Goal: Transaction & Acquisition: Purchase product/service

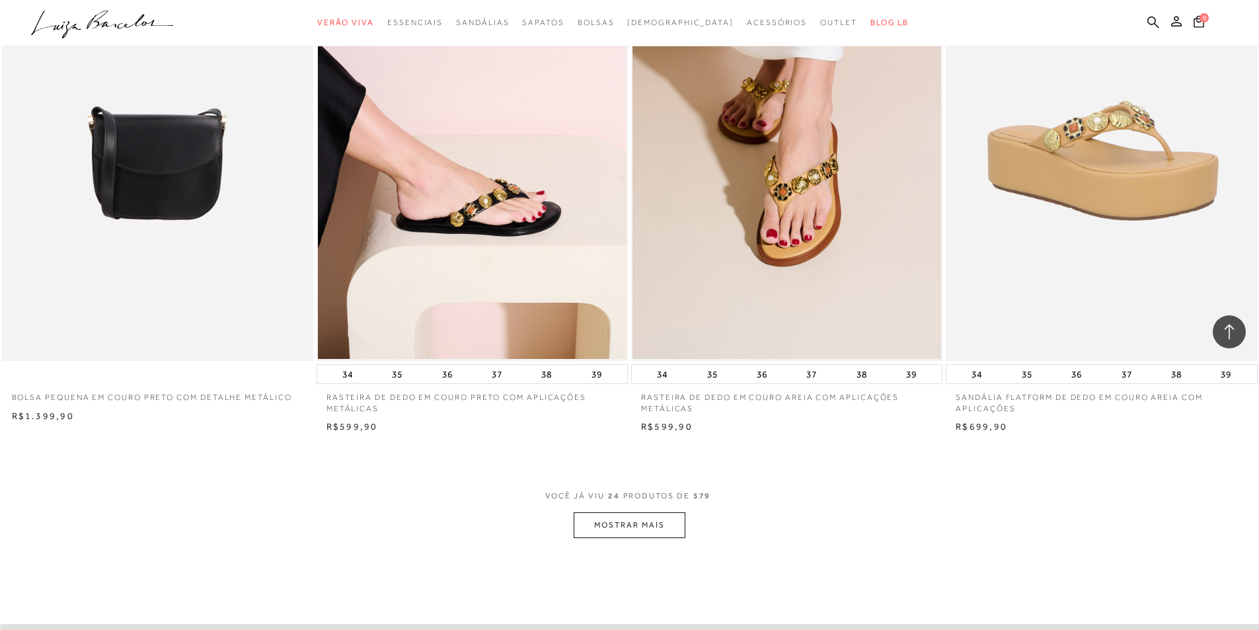
scroll to position [3169, 0]
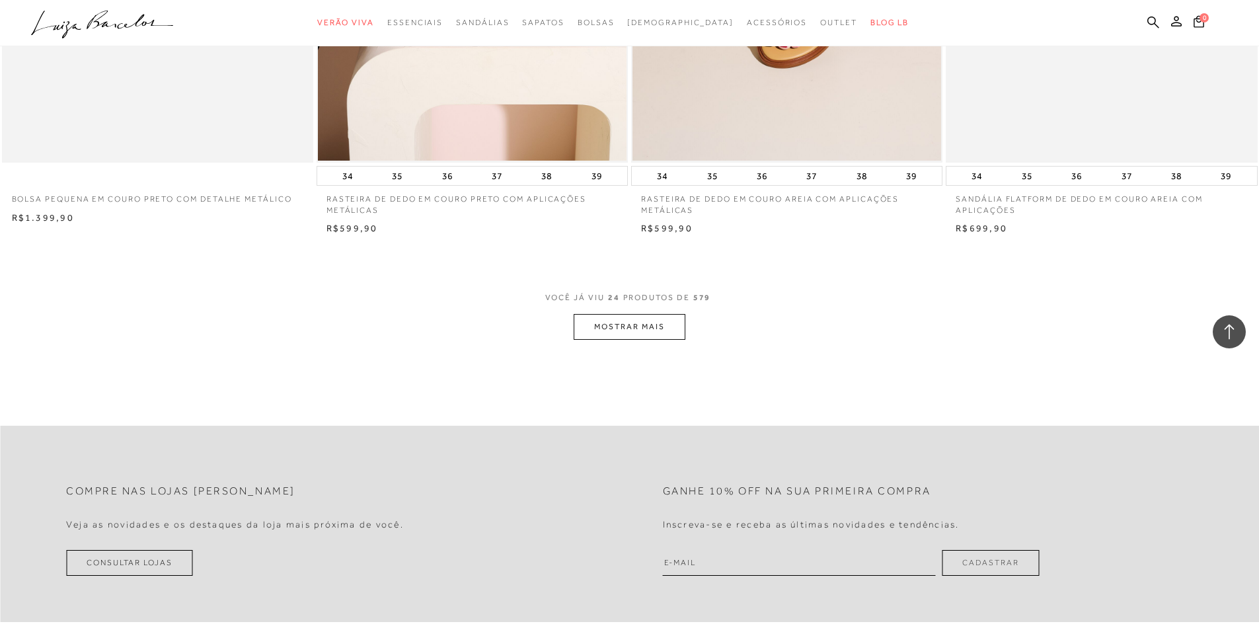
click at [621, 331] on button "MOSTRAR MAIS" at bounding box center [629, 327] width 111 height 26
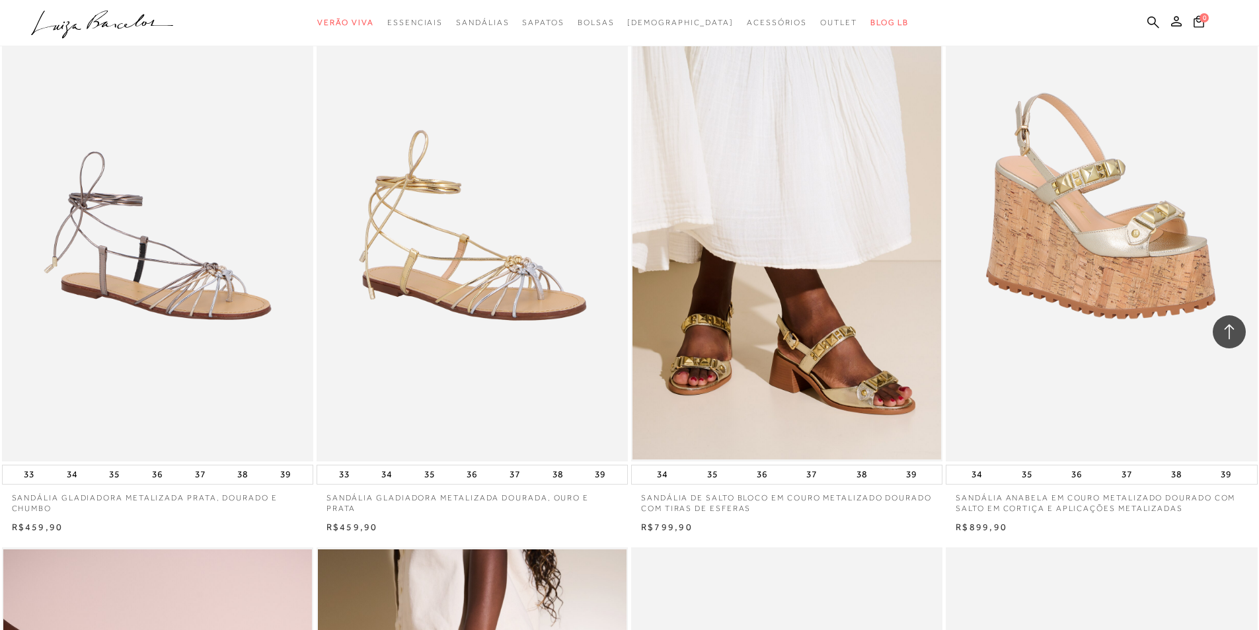
scroll to position [0, 0]
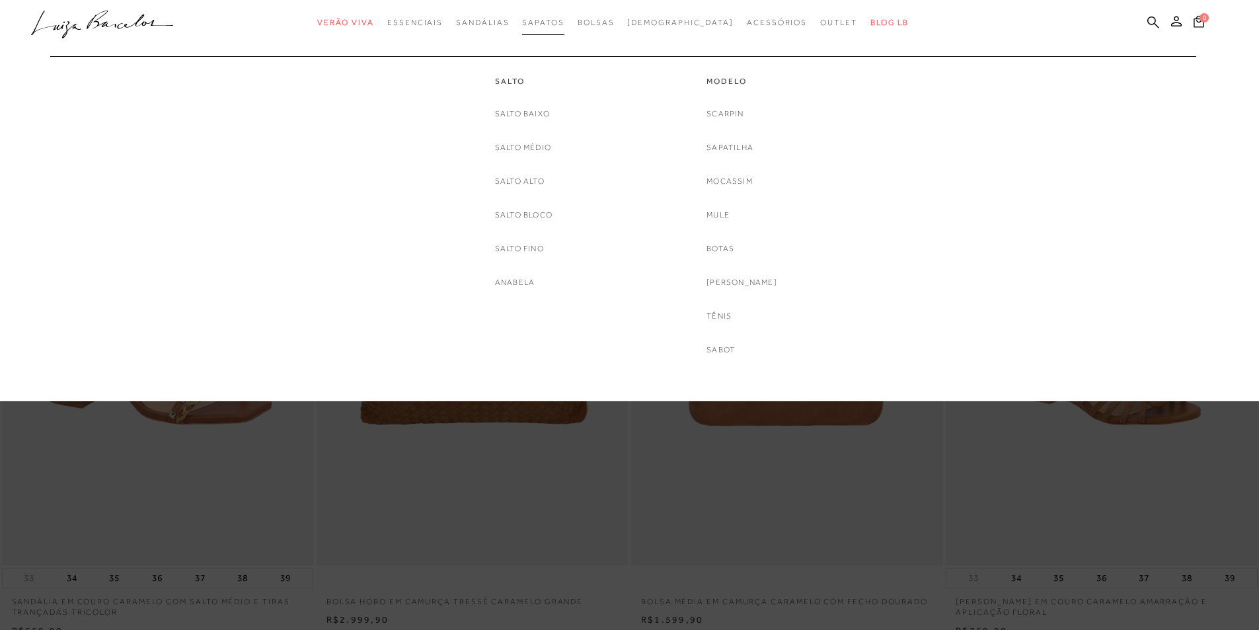
click at [564, 13] on link "Sapatos" at bounding box center [543, 23] width 42 height 24
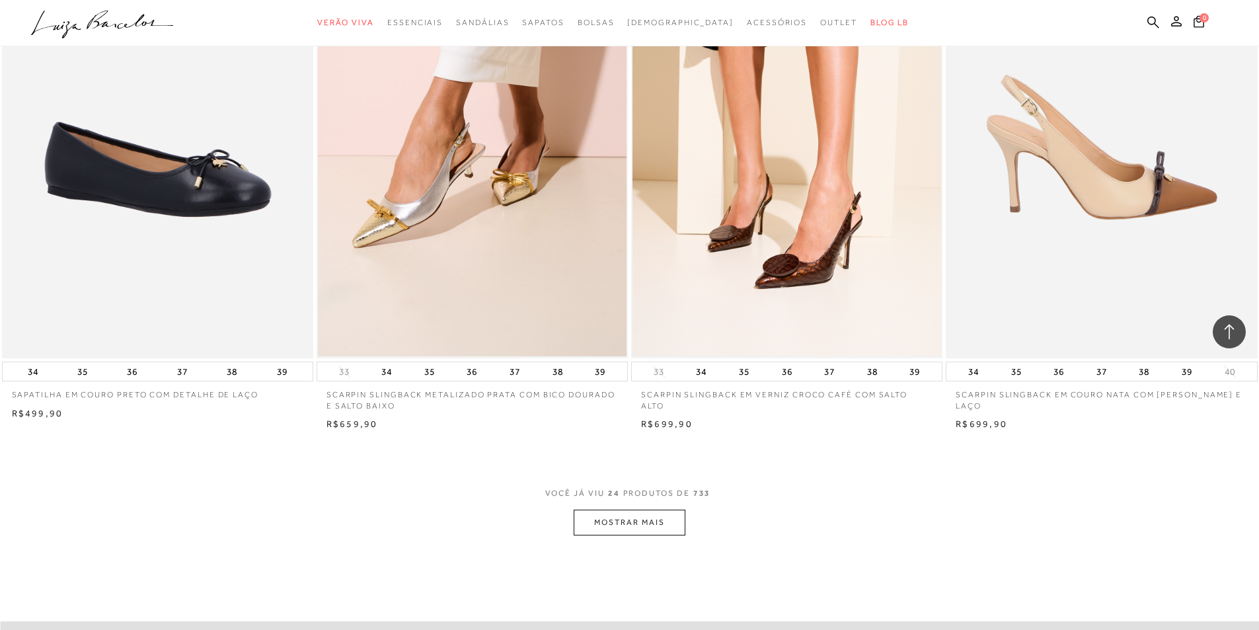
scroll to position [2975, 0]
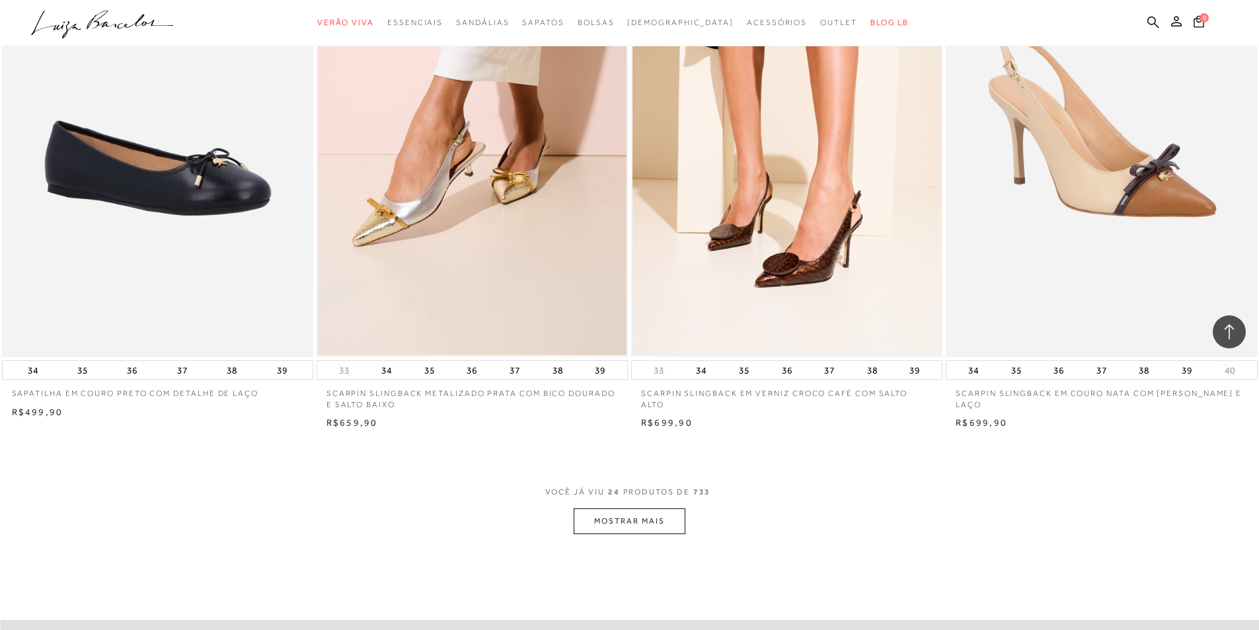
click at [612, 522] on button "MOSTRAR MAIS" at bounding box center [629, 521] width 111 height 26
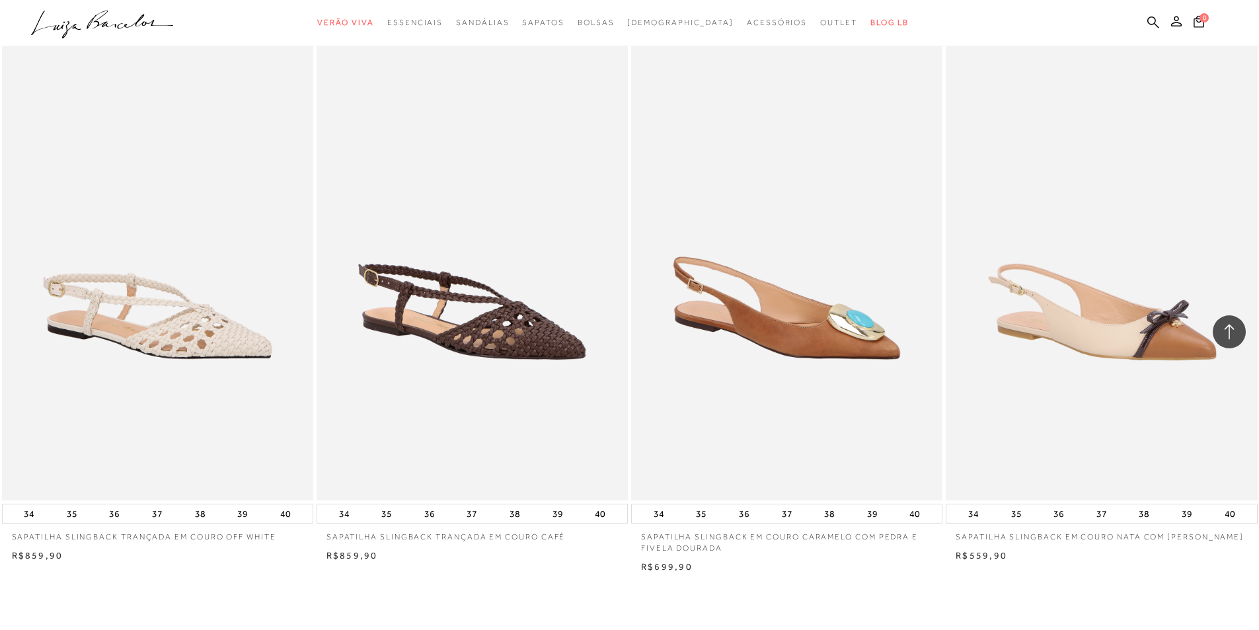
scroll to position [6346, 0]
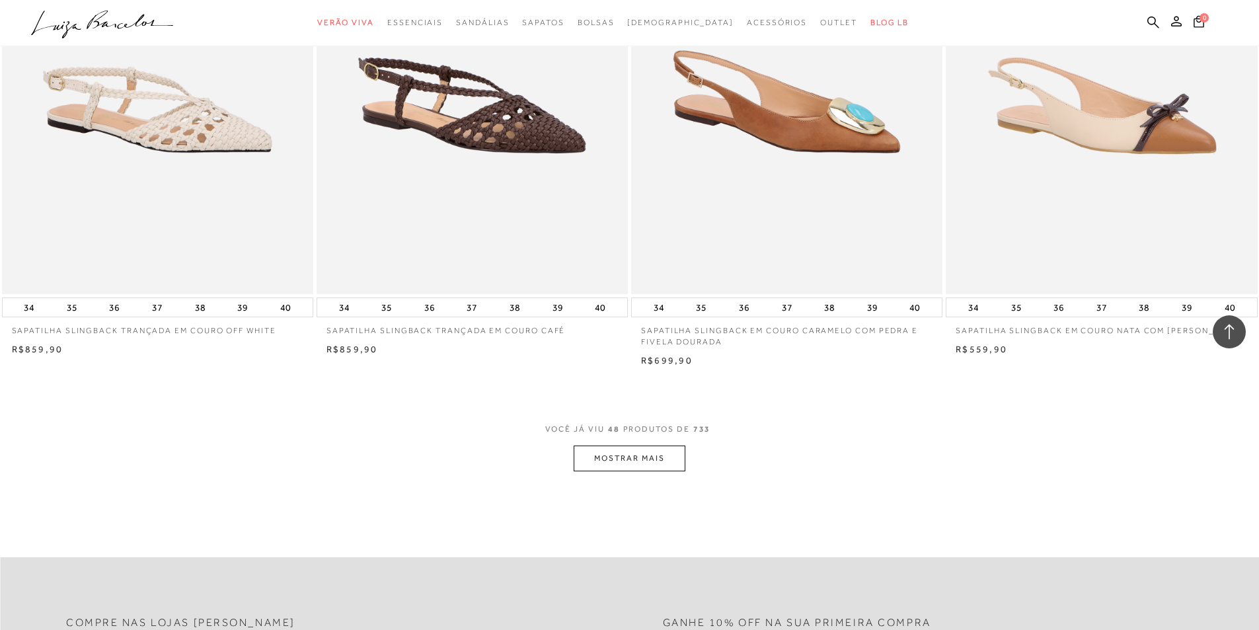
click at [646, 450] on button "MOSTRAR MAIS" at bounding box center [629, 459] width 111 height 26
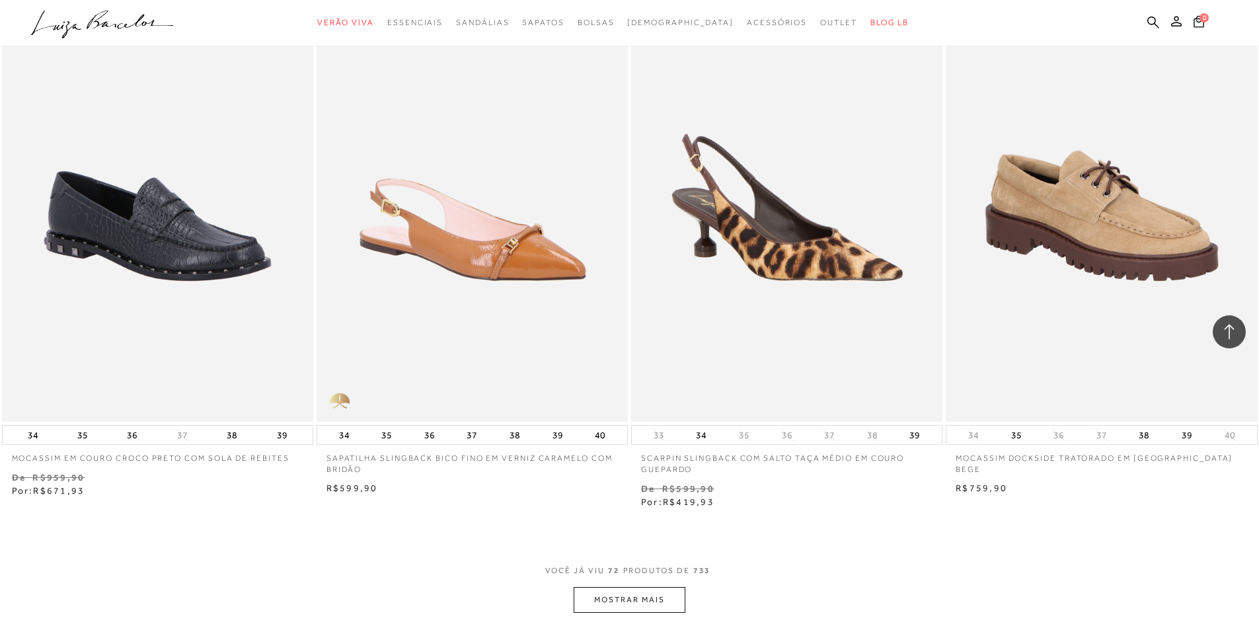
scroll to position [9585, 0]
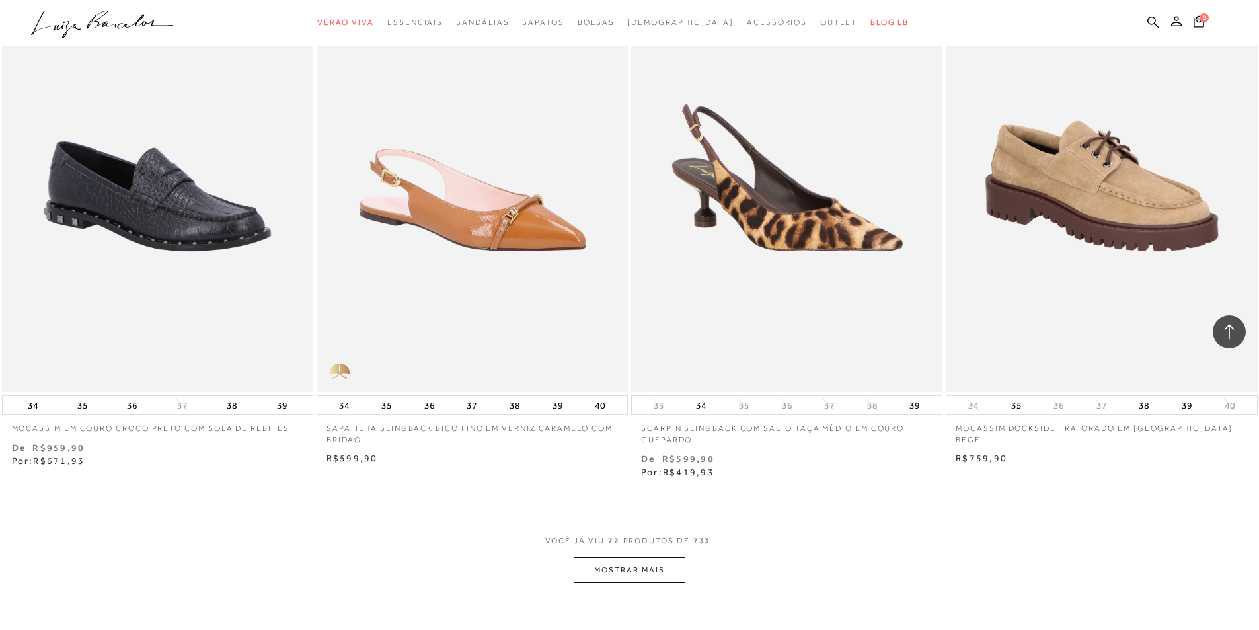
click at [650, 566] on button "MOSTRAR MAIS" at bounding box center [629, 570] width 111 height 26
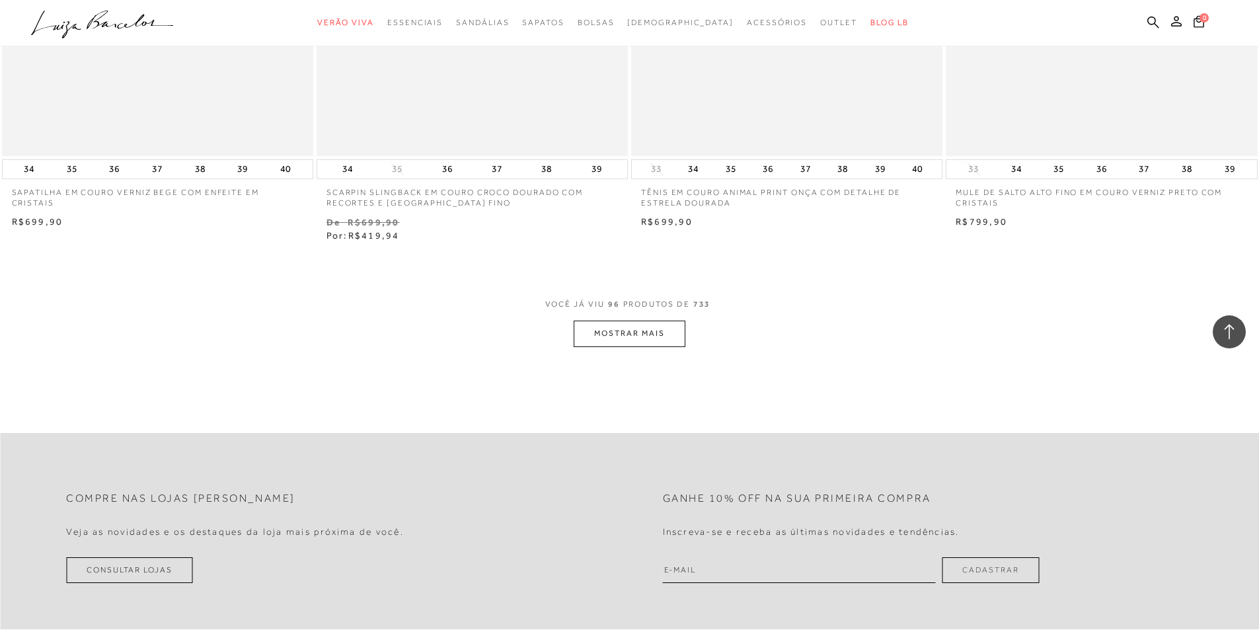
scroll to position [13220, 0]
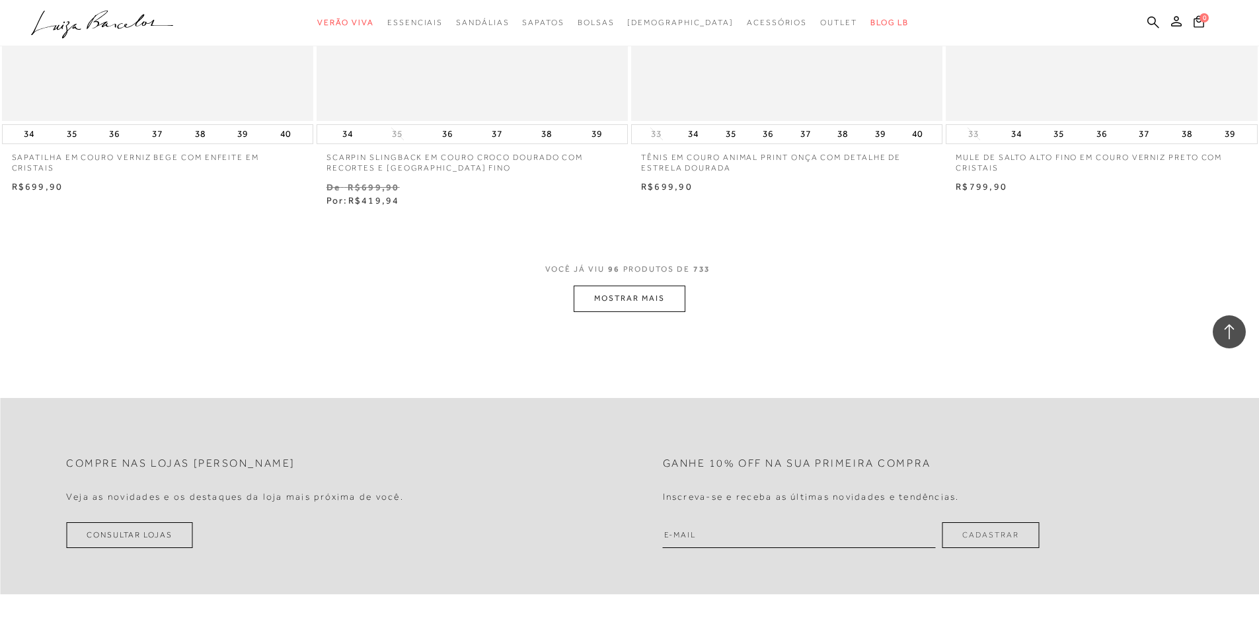
click at [637, 307] on button "MOSTRAR MAIS" at bounding box center [629, 299] width 111 height 26
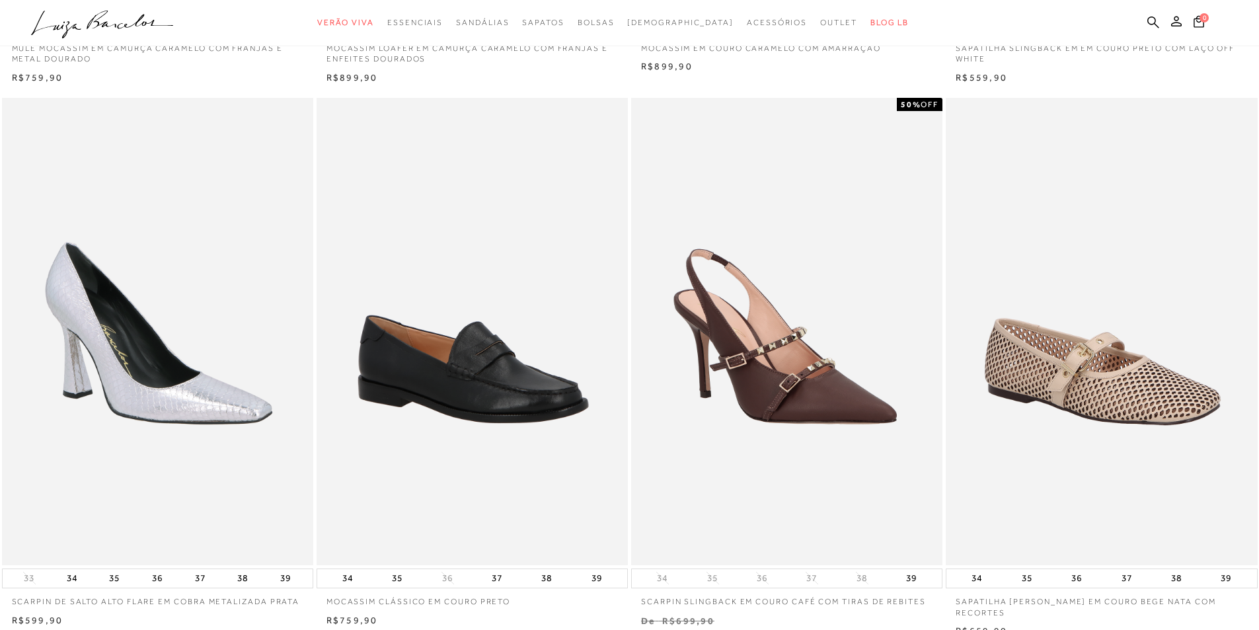
scroll to position [0, 0]
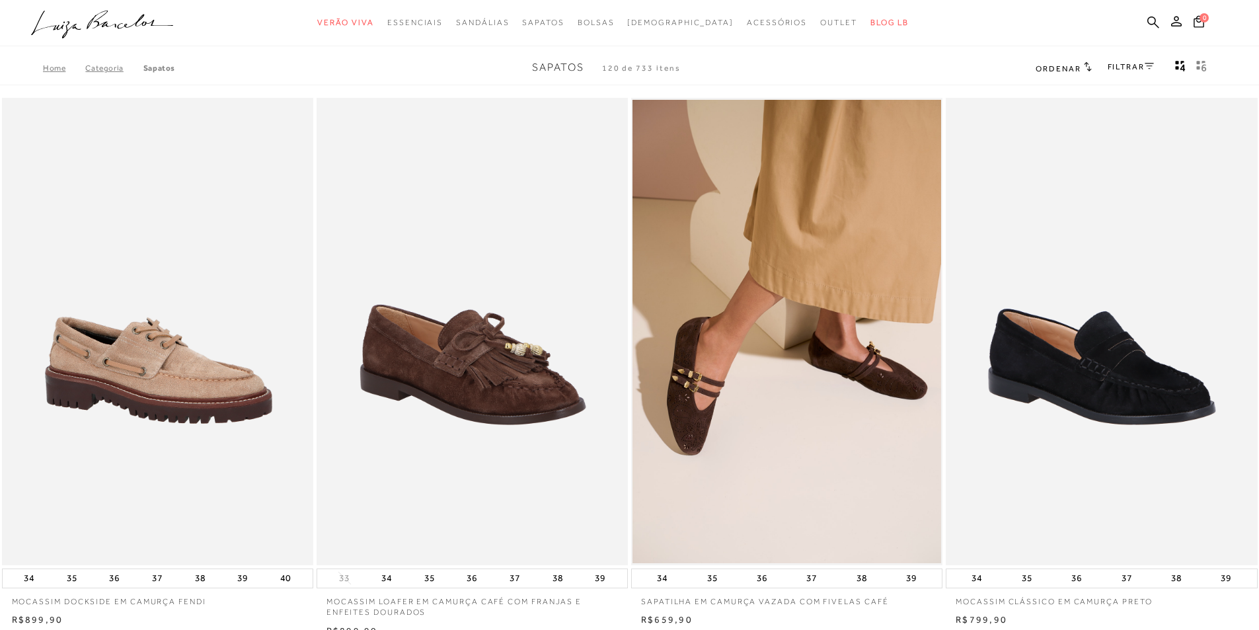
click at [1057, 67] on span "Ordenar" at bounding box center [1058, 68] width 45 height 9
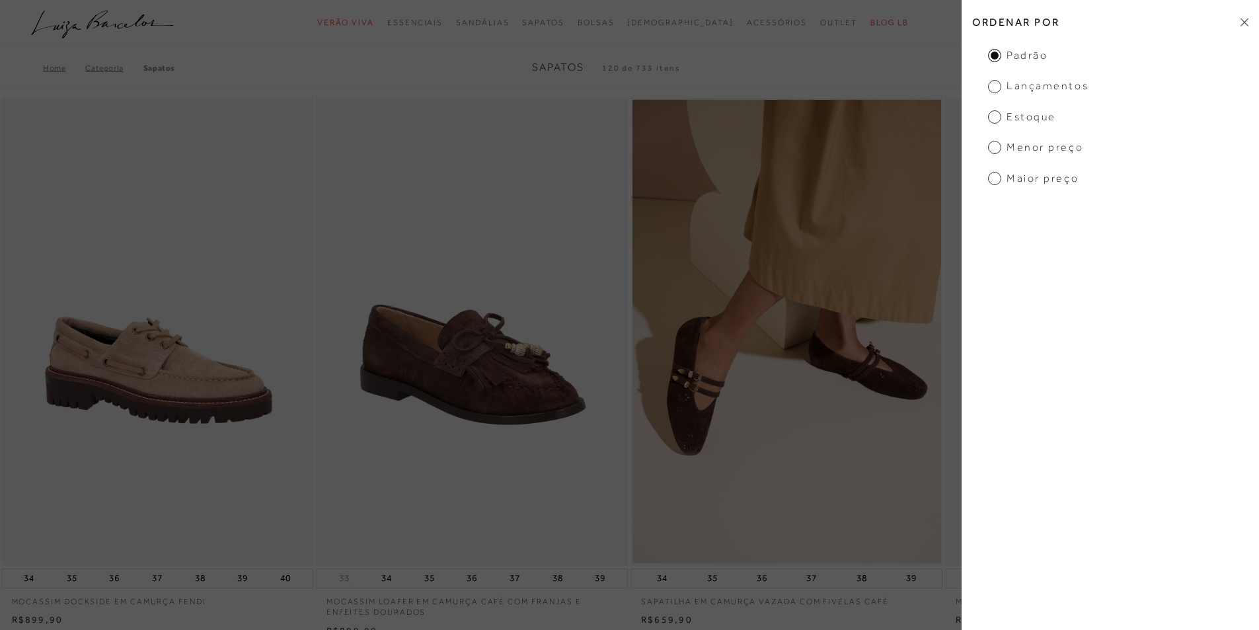
click at [1018, 147] on span "Menor preço" at bounding box center [1035, 147] width 95 height 15
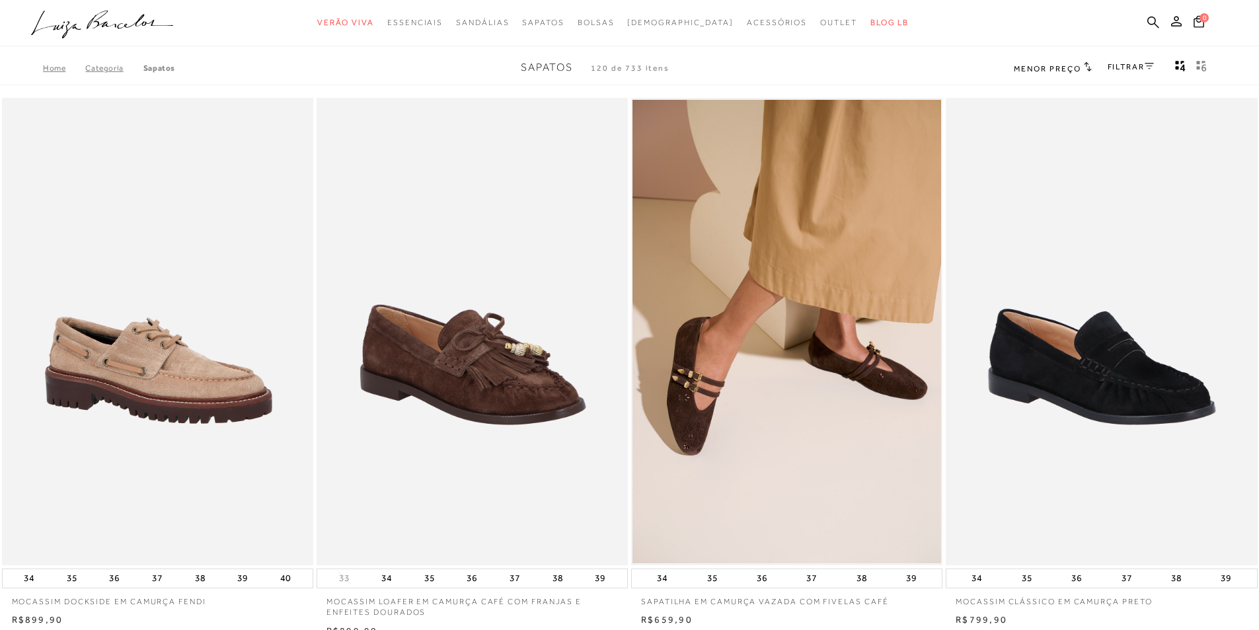
click at [992, 150] on img at bounding box center [1102, 331] width 310 height 467
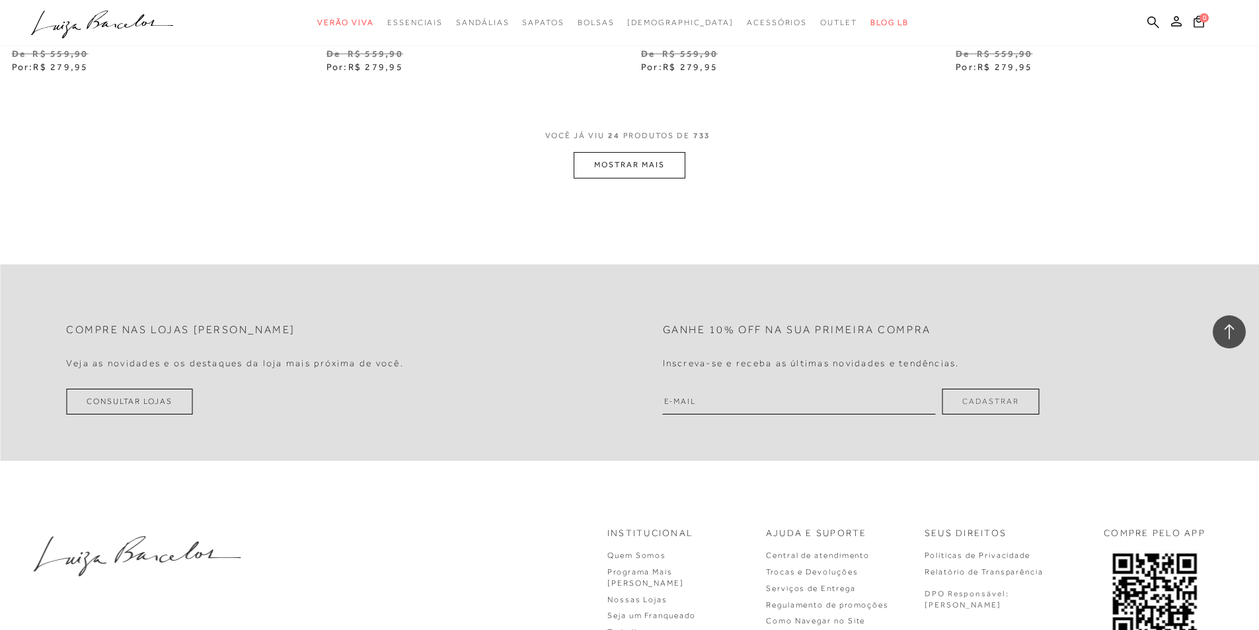
scroll to position [3371, 0]
click at [643, 163] on button "MOSTRAR MAIS" at bounding box center [629, 163] width 111 height 26
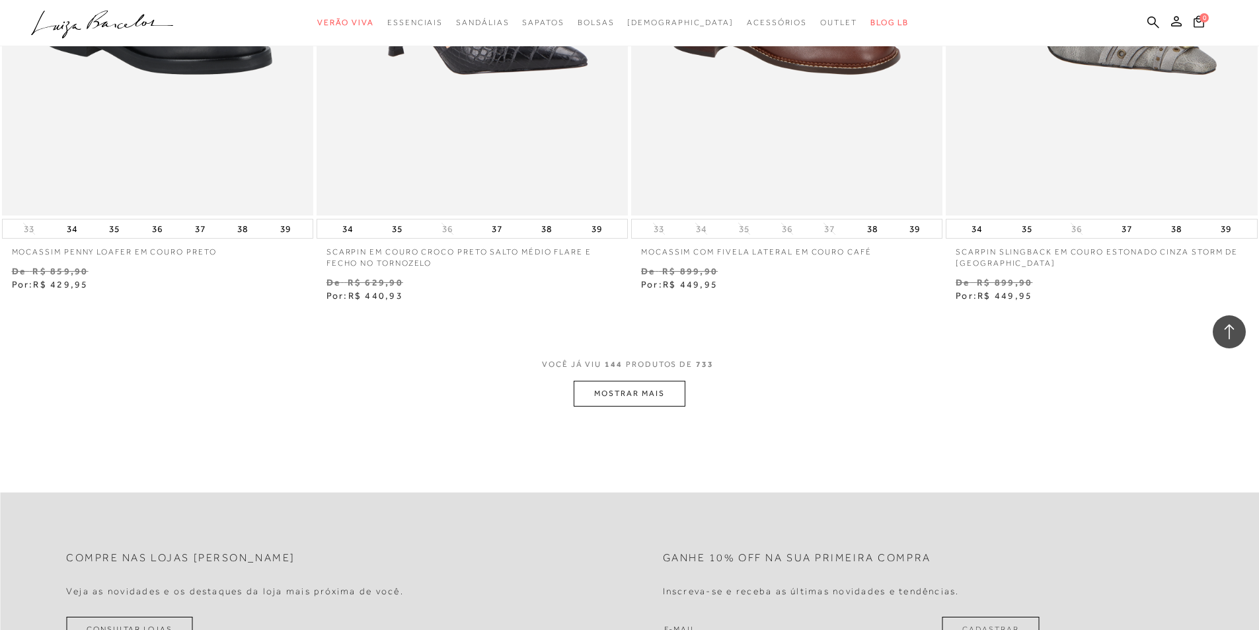
scroll to position [6742, 0]
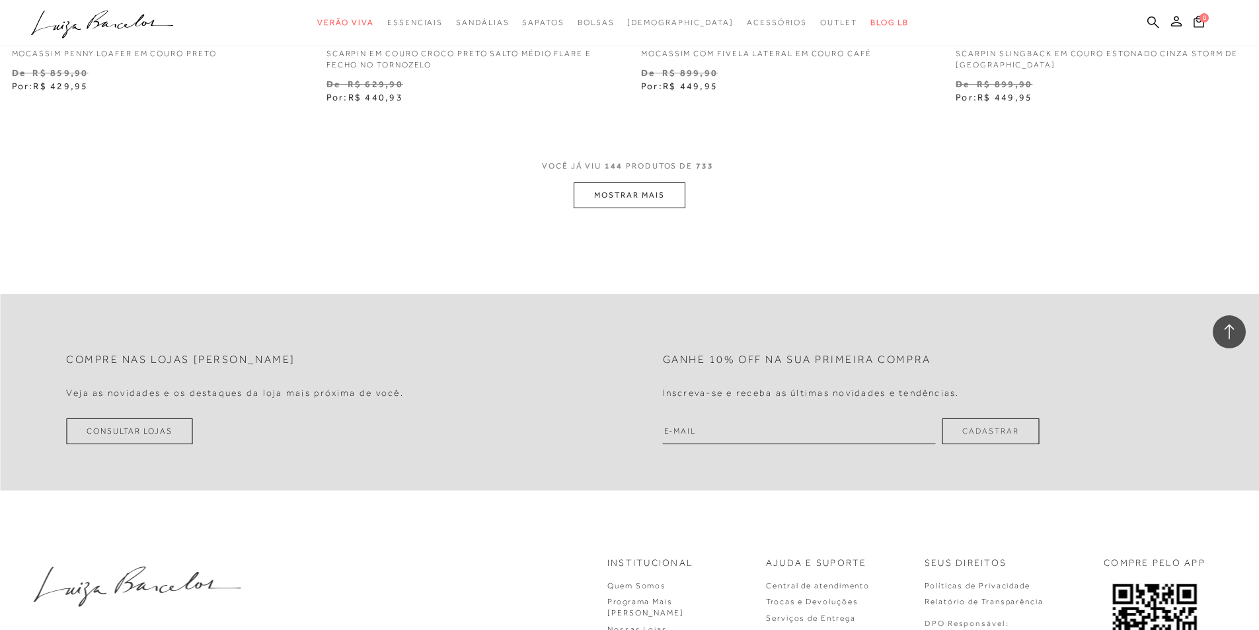
click at [628, 198] on button "MOSTRAR MAIS" at bounding box center [629, 195] width 111 height 26
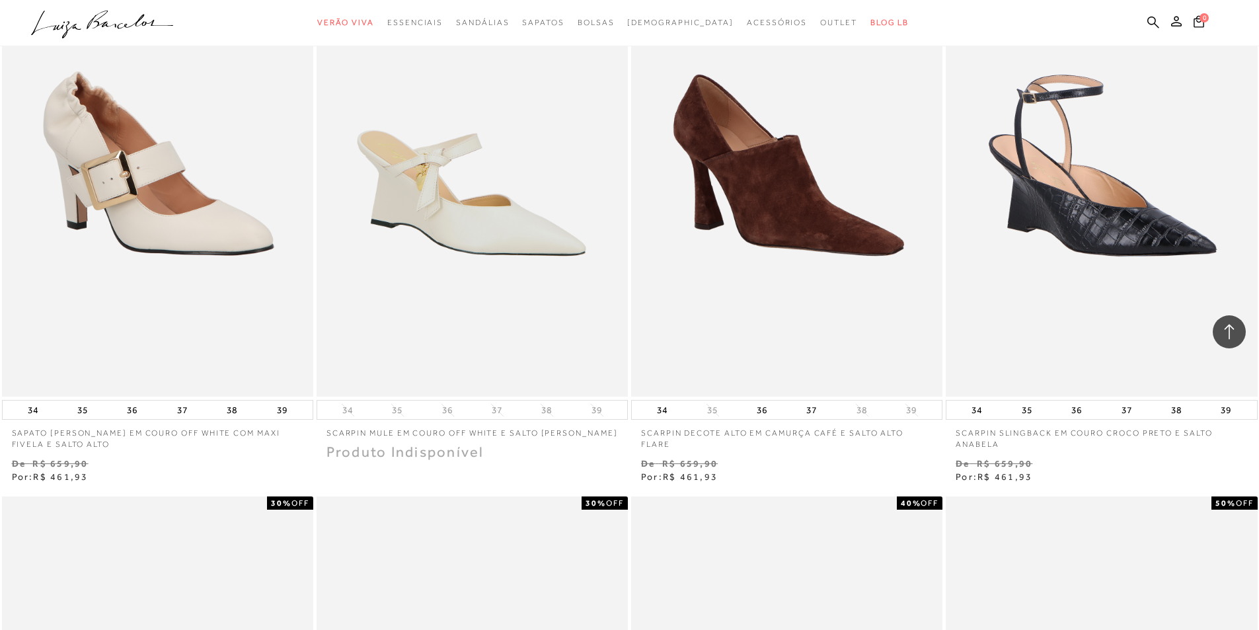
scroll to position [8461, 0]
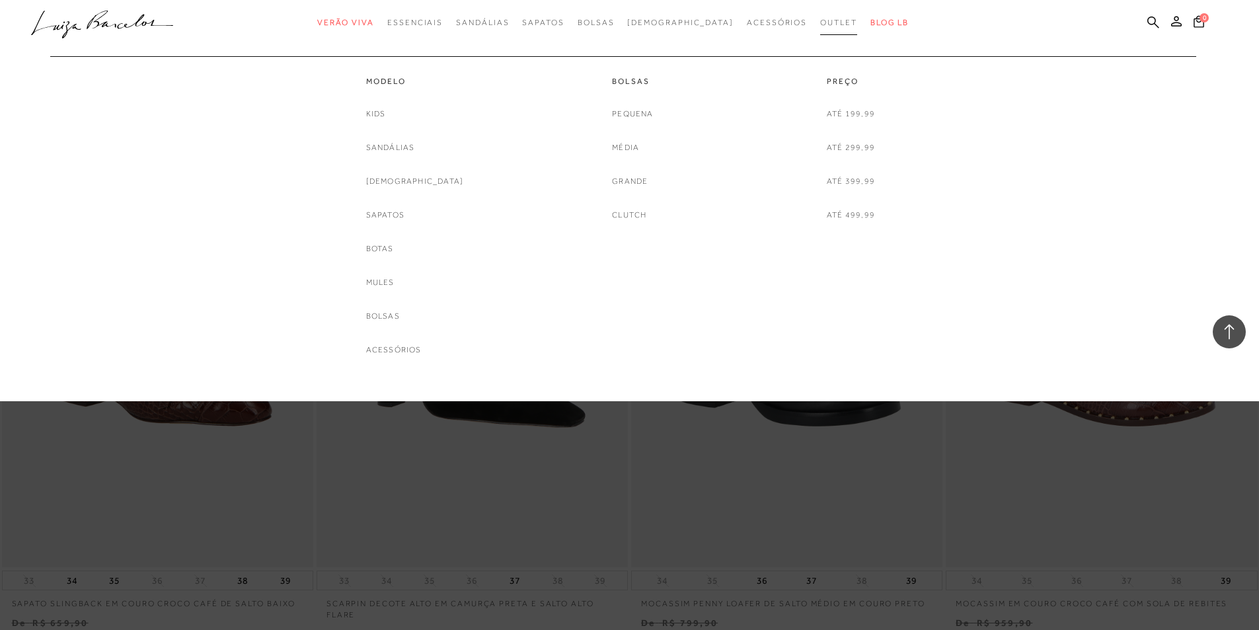
click at [820, 20] on span "Outlet" at bounding box center [838, 22] width 37 height 9
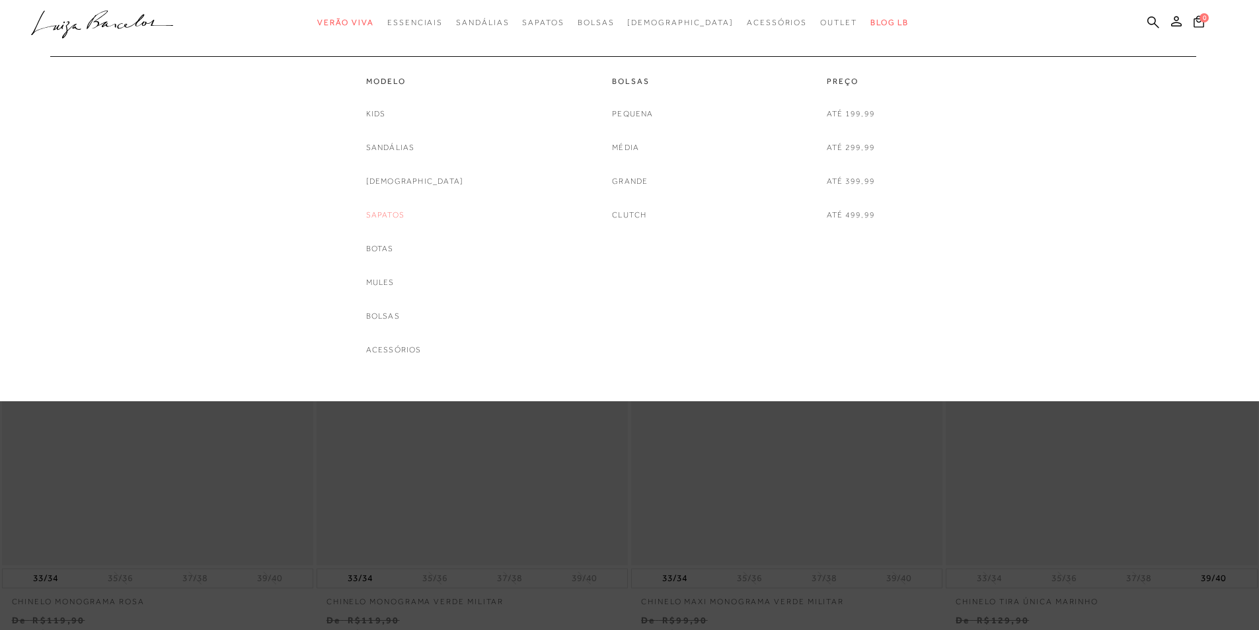
click at [405, 216] on link "Sapatos" at bounding box center [385, 215] width 38 height 14
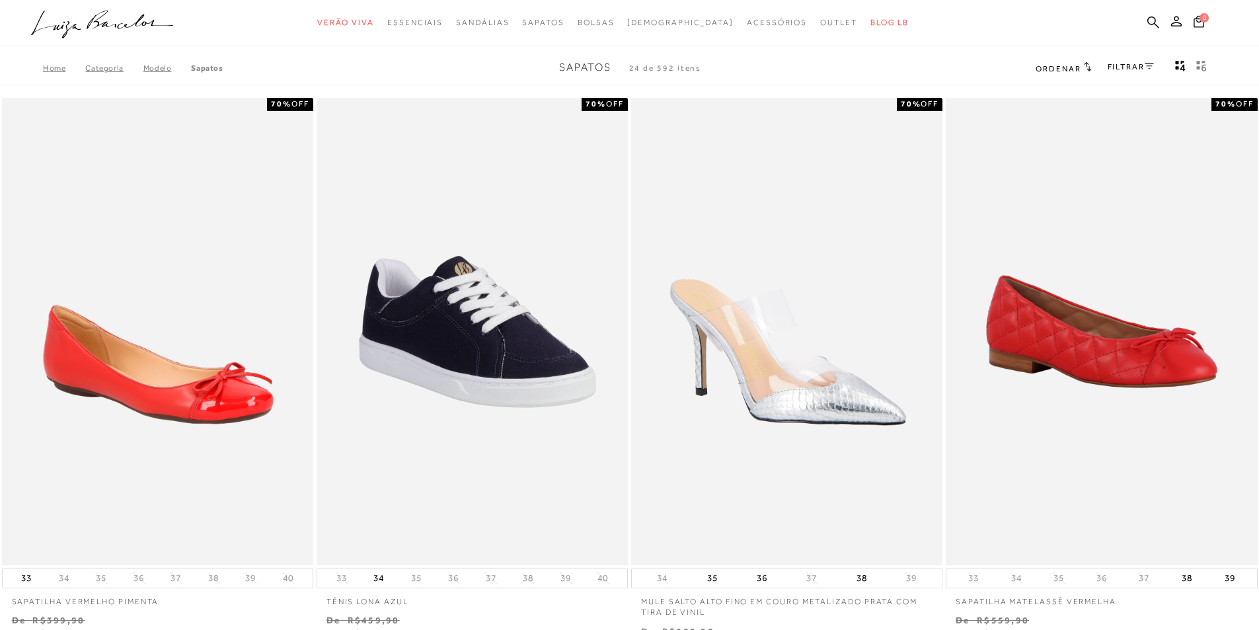
click at [1118, 67] on link "FILTRAR" at bounding box center [1131, 66] width 46 height 9
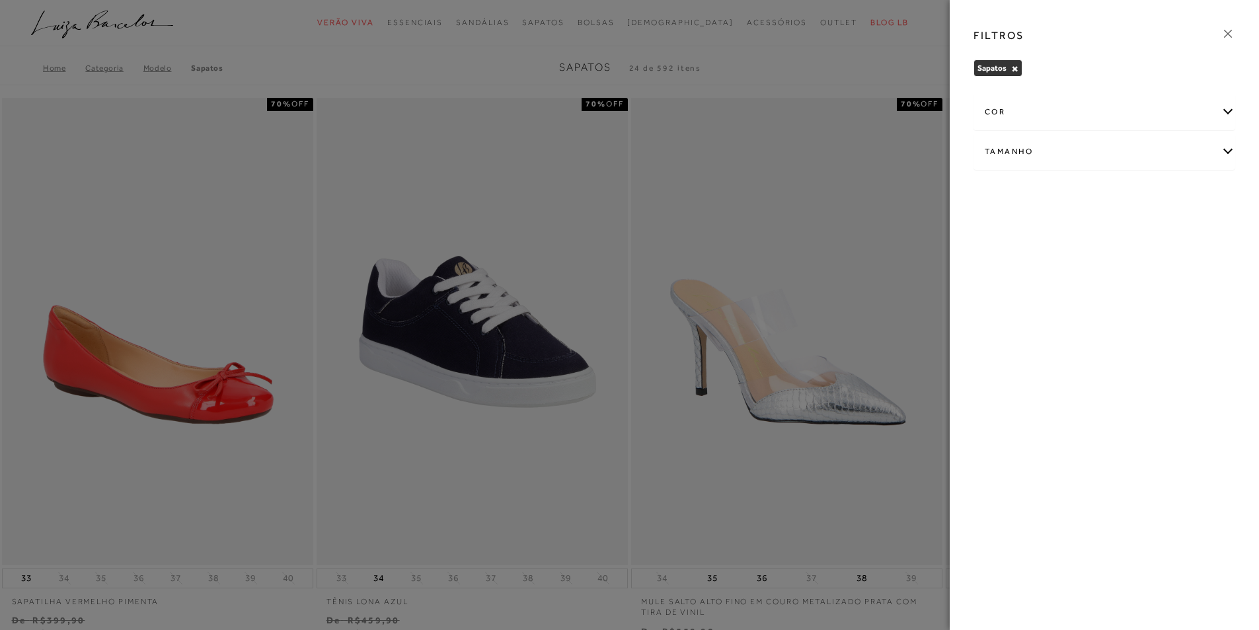
click at [1039, 145] on div "Tamanho" at bounding box center [1104, 151] width 260 height 35
click at [1187, 229] on span "36" at bounding box center [1180, 229] width 19 height 10
click at [1181, 229] on input "36" at bounding box center [1173, 231] width 13 height 13
checkbox input "true"
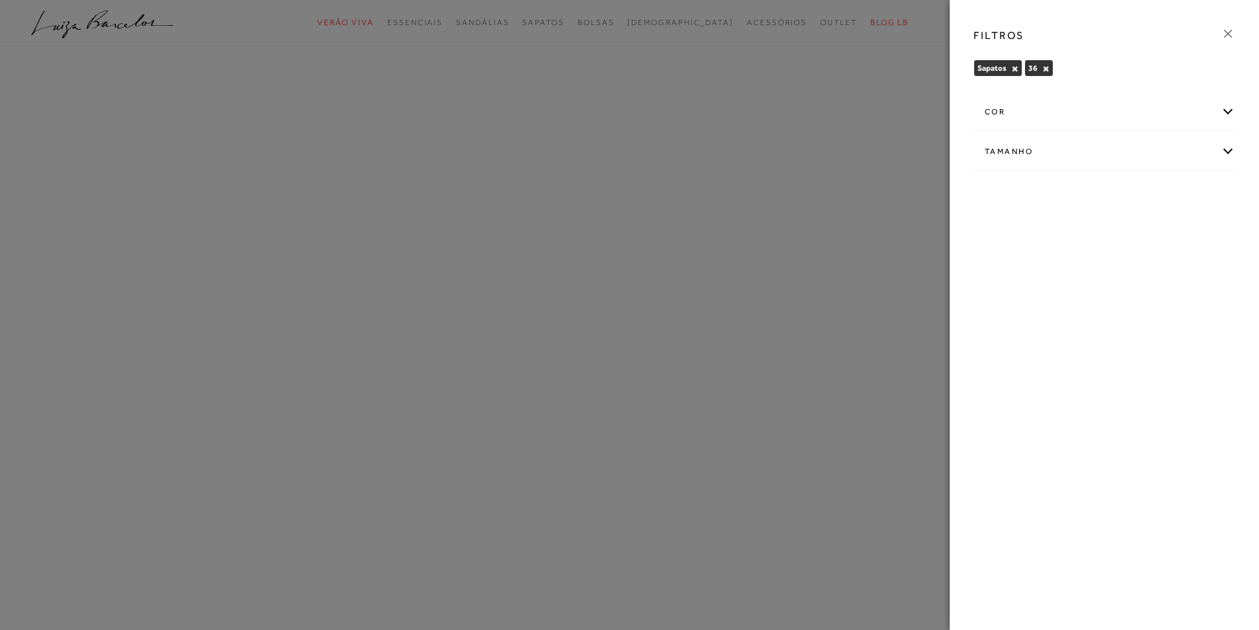
click at [878, 66] on div at bounding box center [629, 315] width 1259 height 630
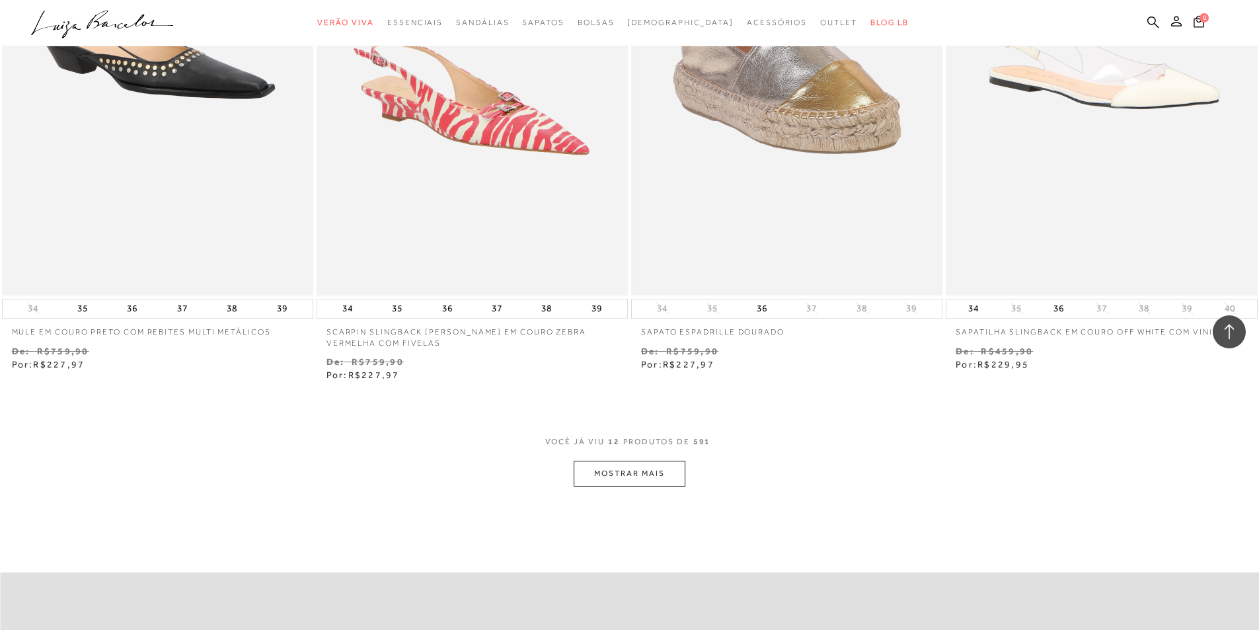
scroll to position [1719, 0]
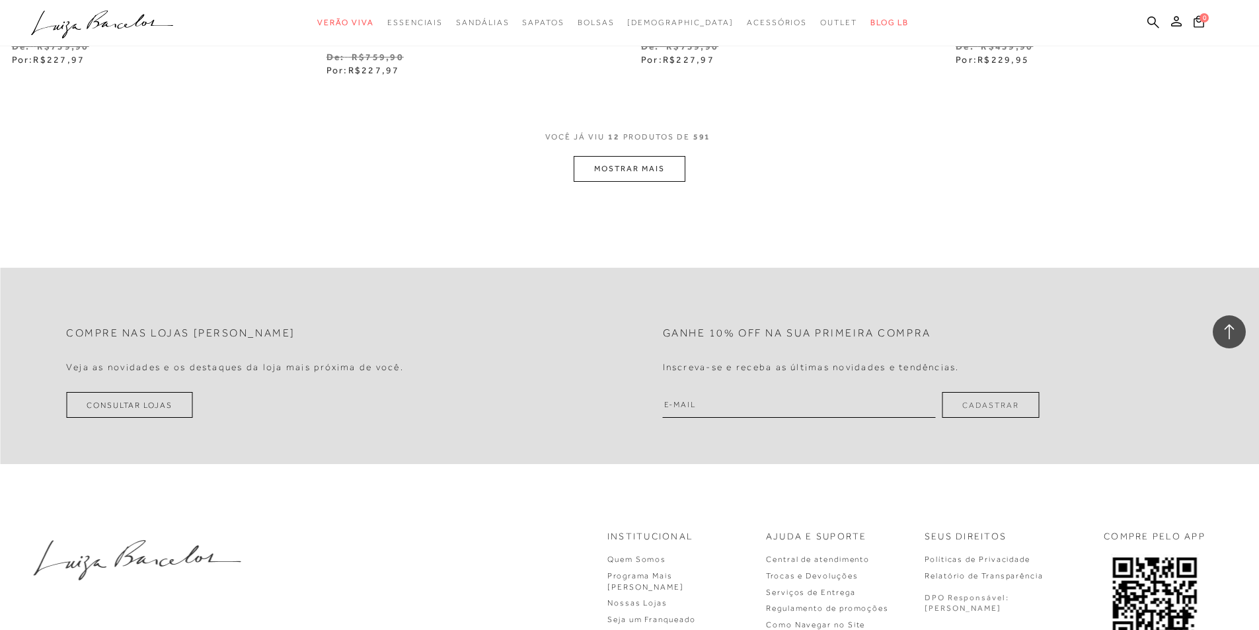
click at [666, 171] on button "MOSTRAR MAIS" at bounding box center [629, 169] width 111 height 26
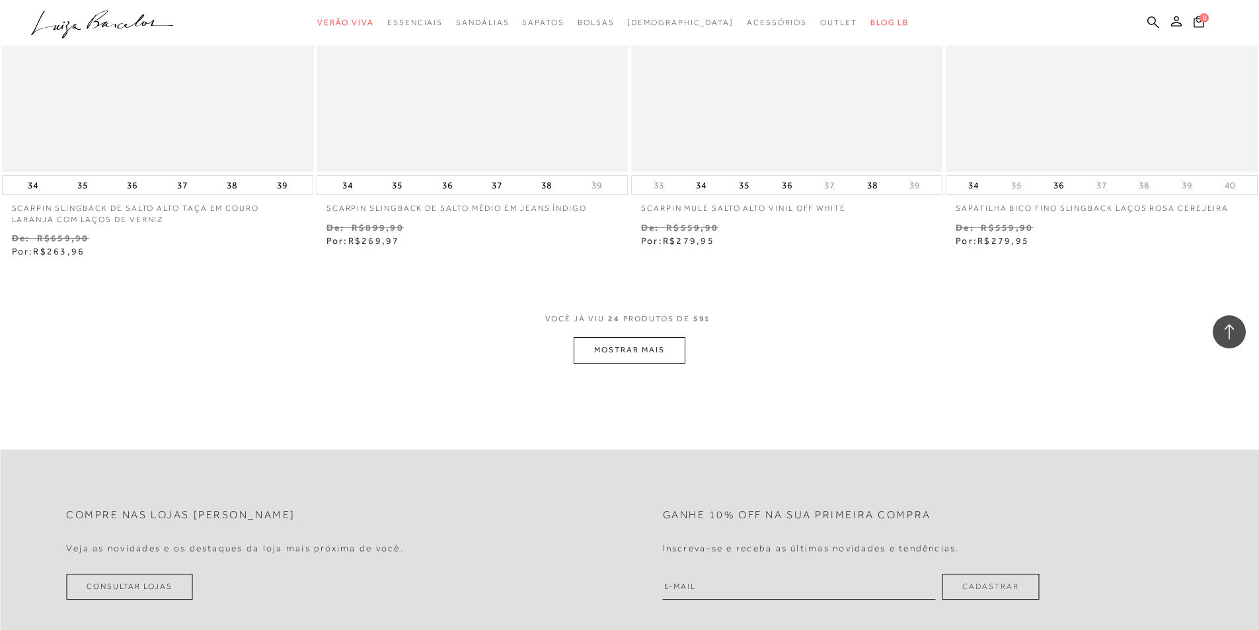
scroll to position [3305, 0]
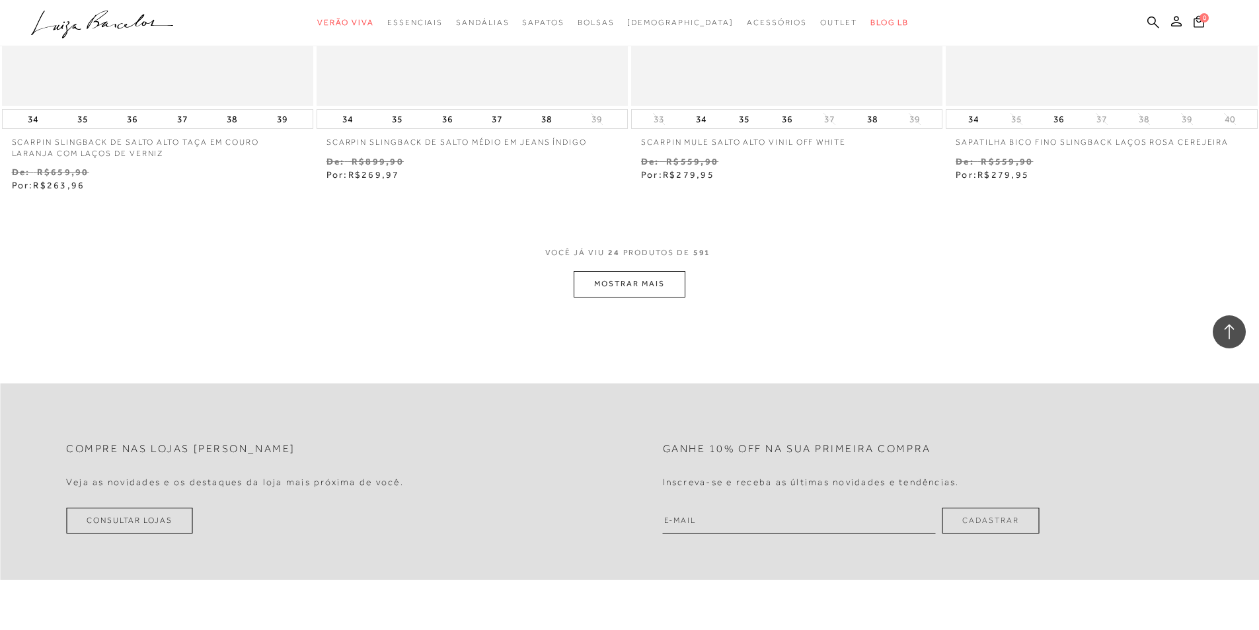
click at [626, 276] on button "MOSTRAR MAIS" at bounding box center [629, 284] width 111 height 26
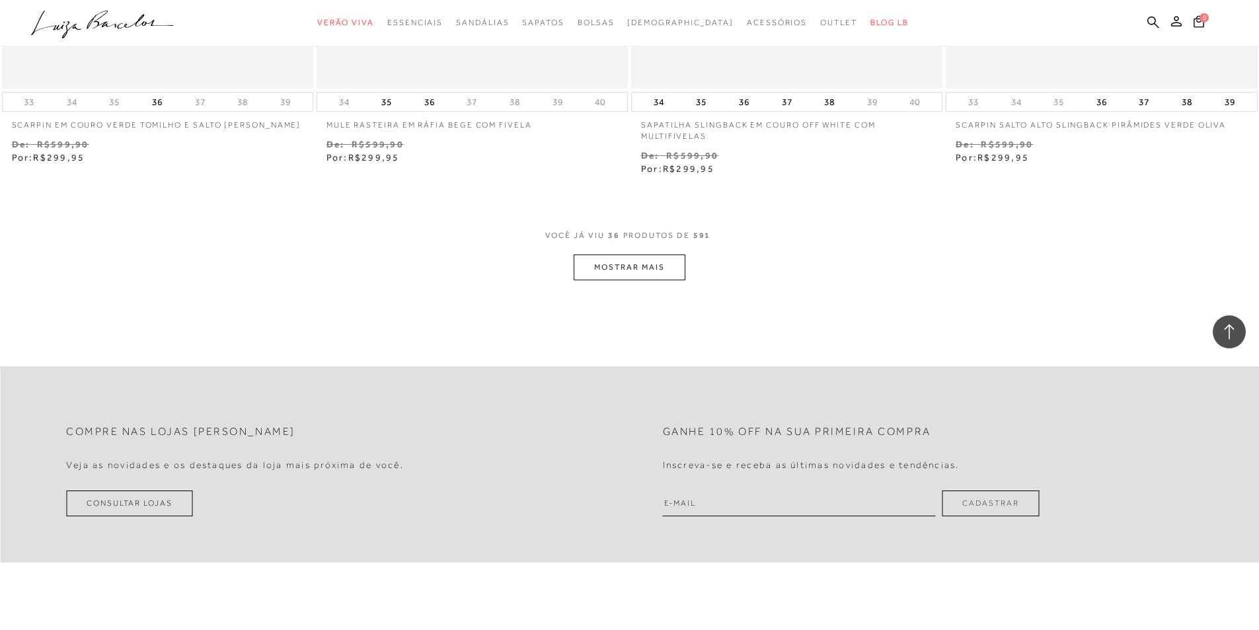
click at [625, 270] on button "MOSTRAR MAIS" at bounding box center [629, 267] width 111 height 26
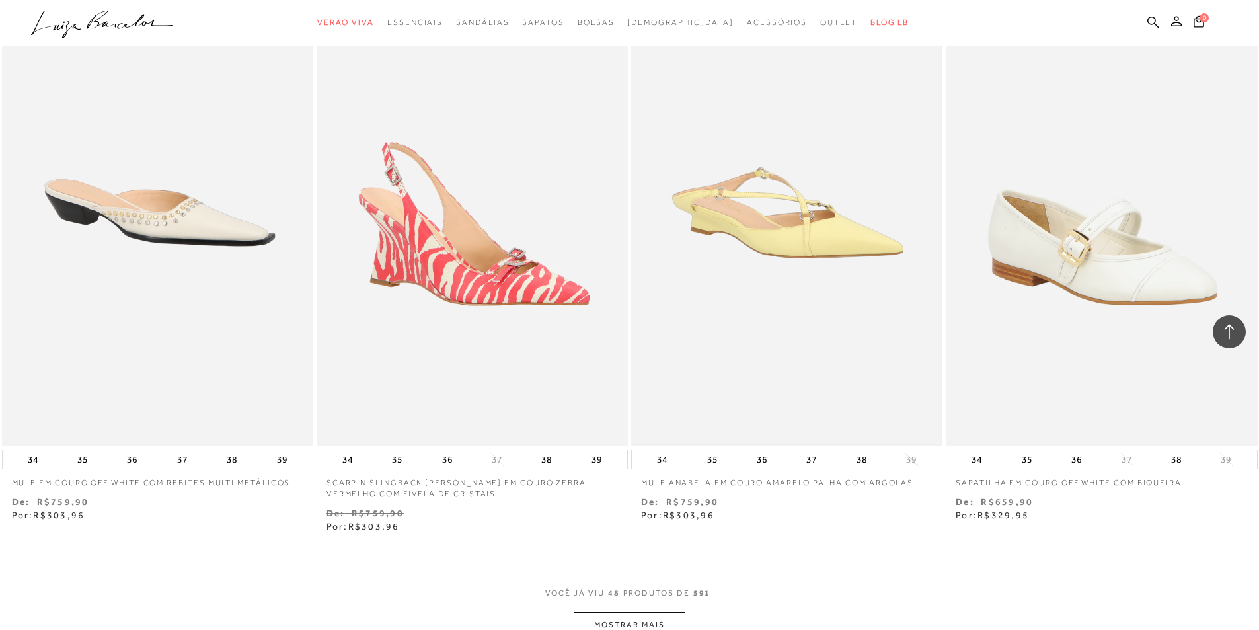
scroll to position [6544, 0]
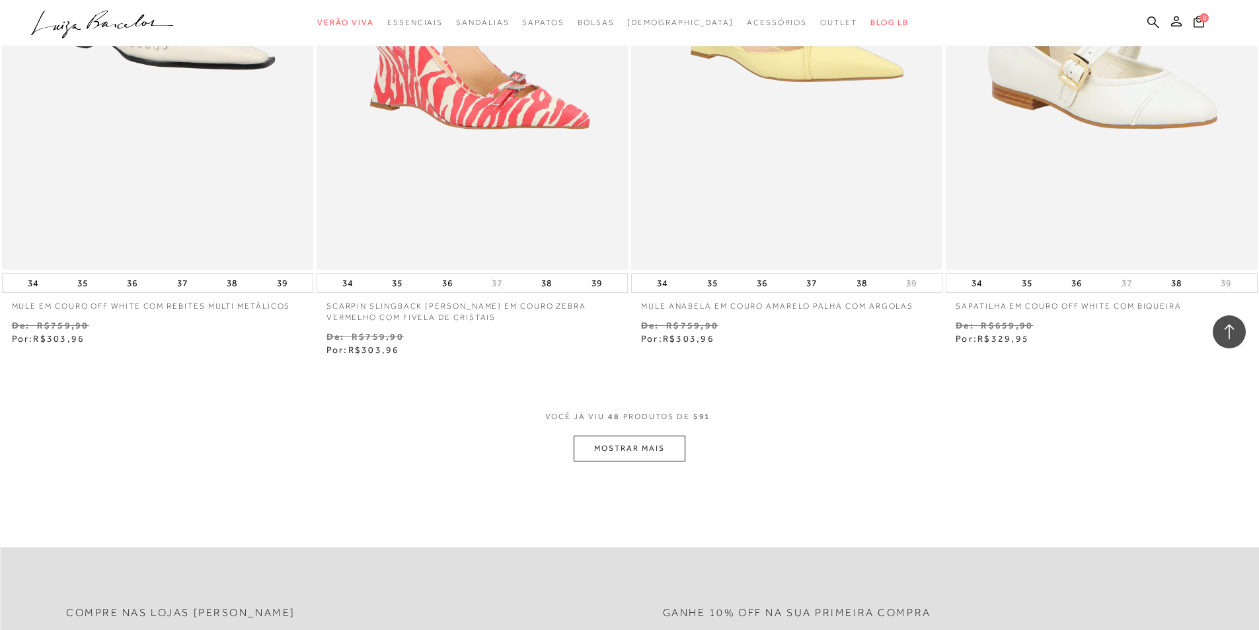
click at [641, 452] on button "MOSTRAR MAIS" at bounding box center [629, 449] width 111 height 26
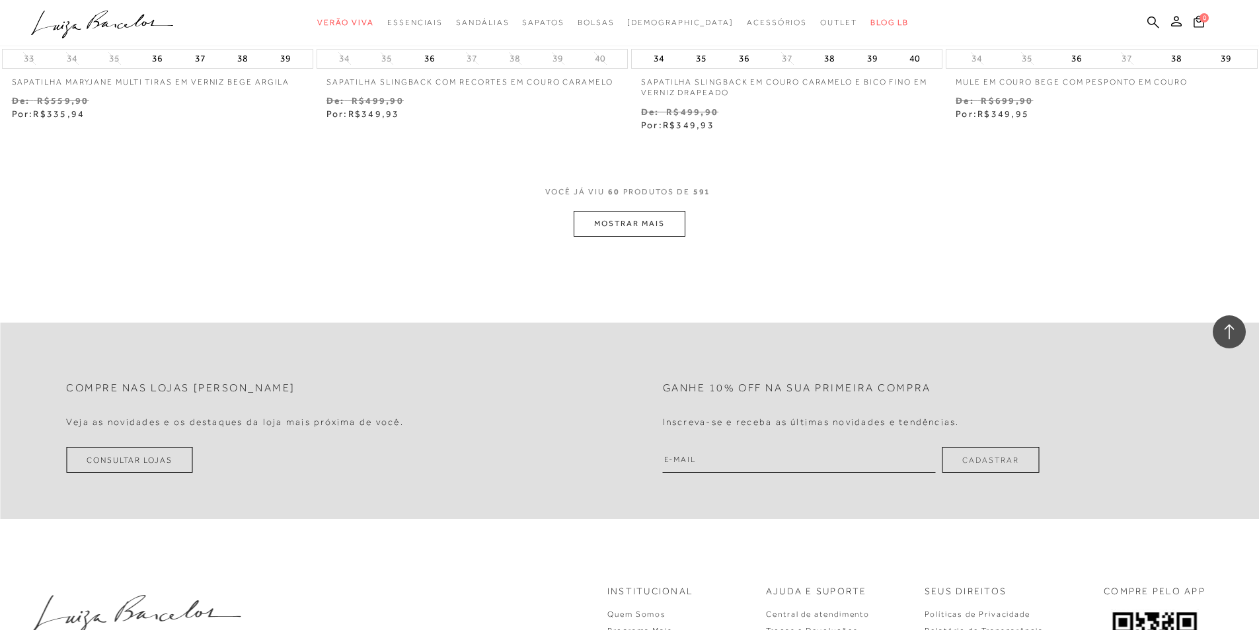
scroll to position [8461, 0]
click at [596, 228] on button "MOSTRAR MAIS" at bounding box center [629, 222] width 111 height 26
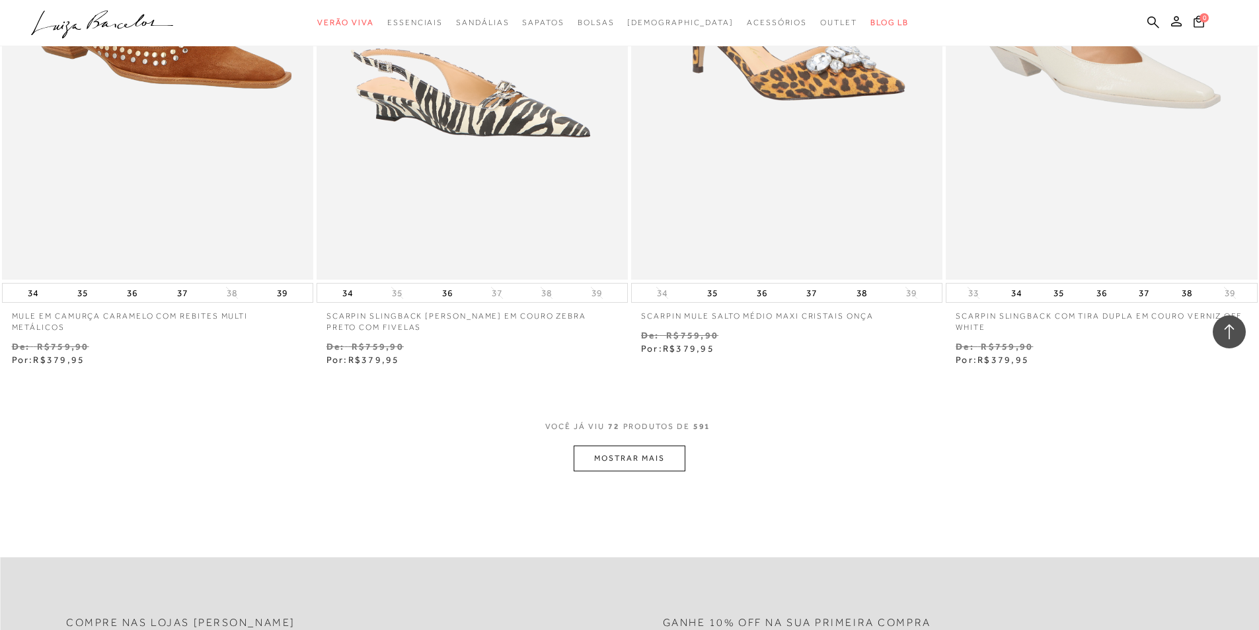
scroll to position [10180, 0]
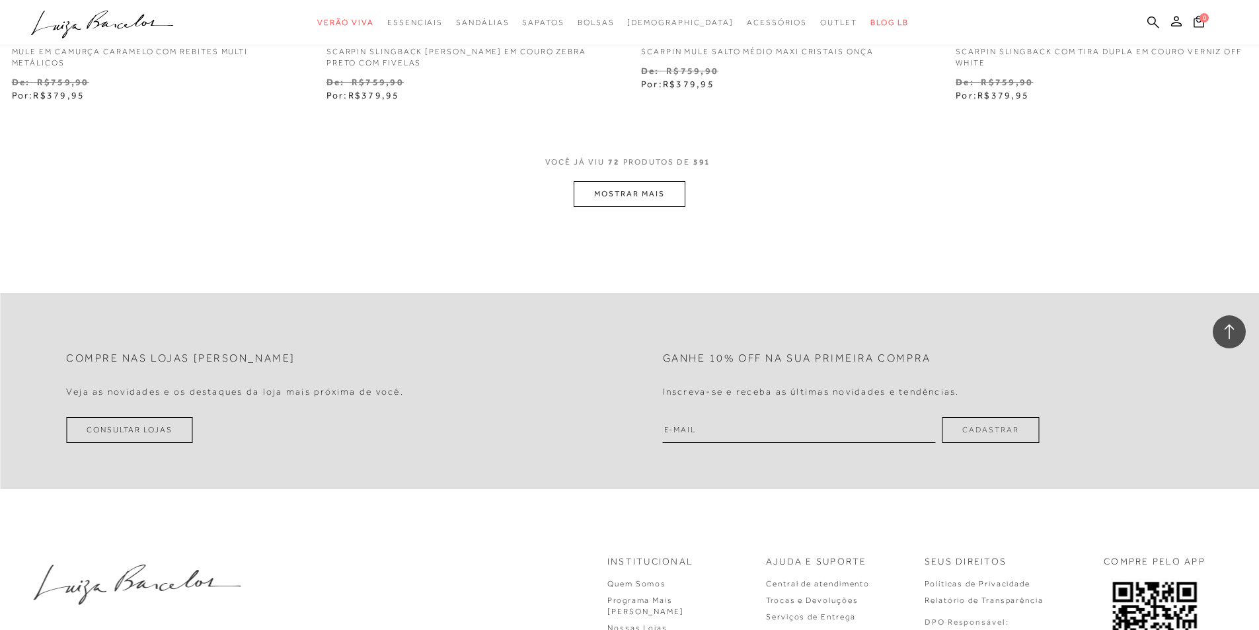
click at [639, 185] on button "MOSTRAR MAIS" at bounding box center [629, 194] width 111 height 26
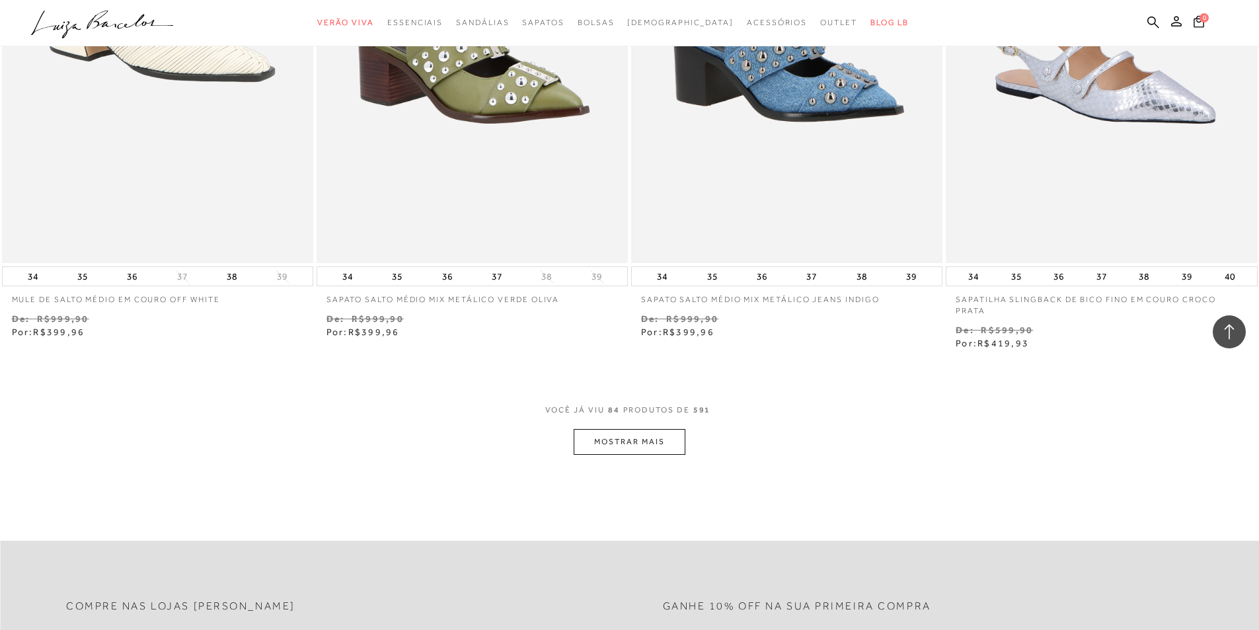
scroll to position [11766, 0]
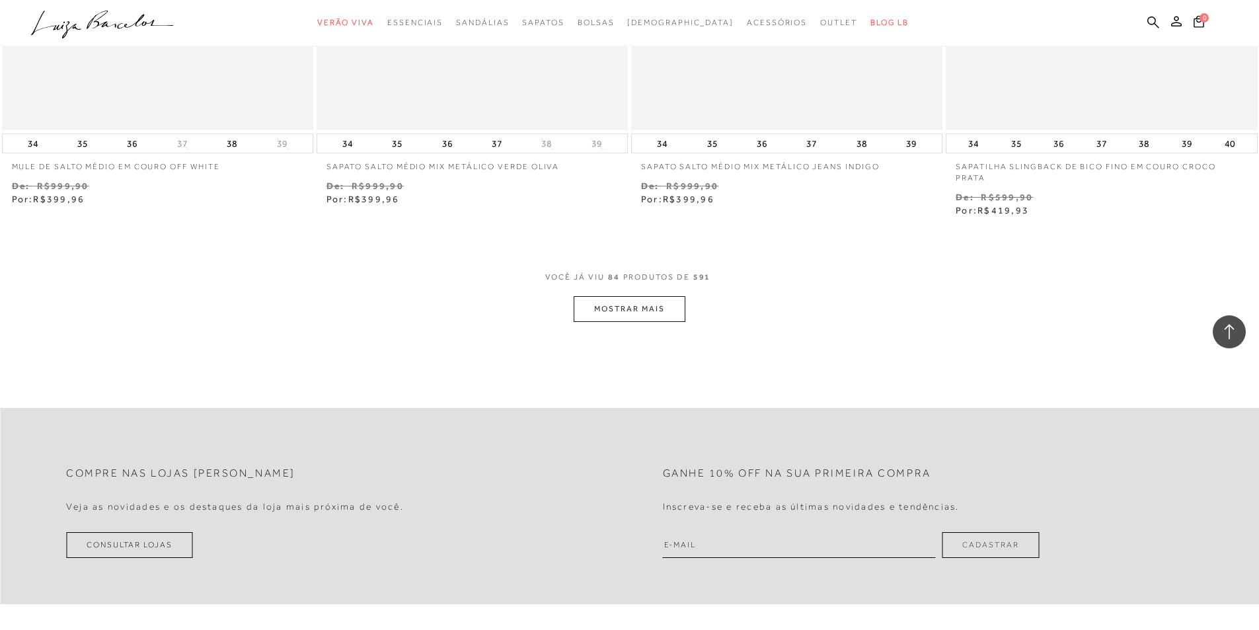
click at [643, 296] on button "MOSTRAR MAIS" at bounding box center [629, 309] width 111 height 26
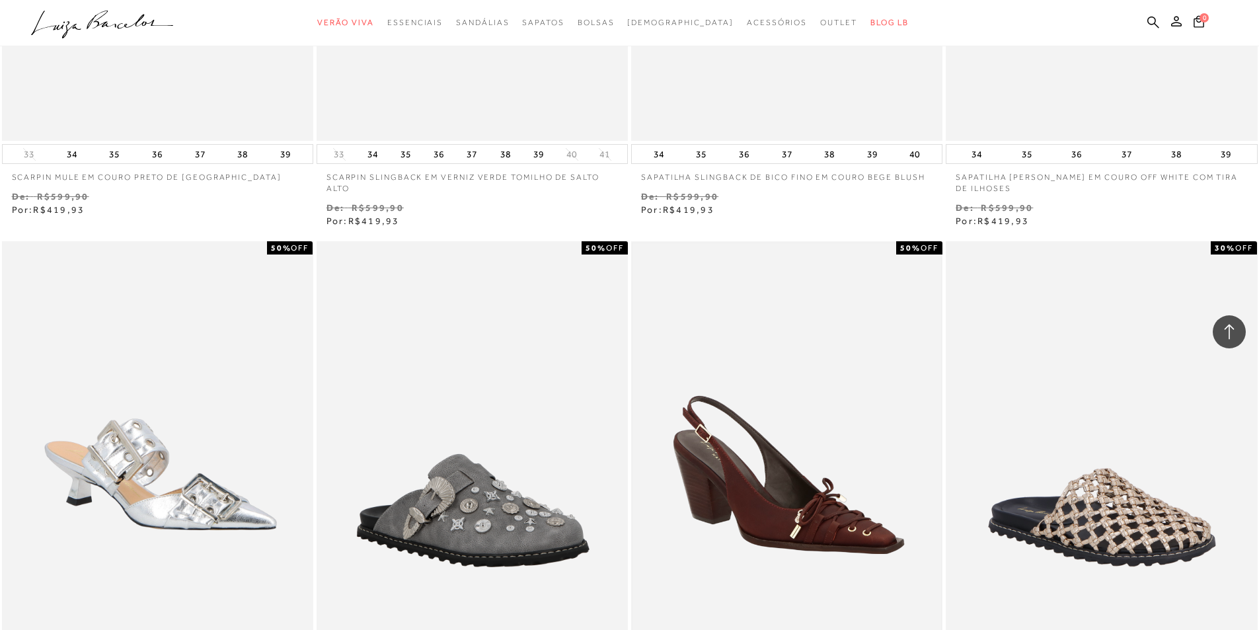
scroll to position [13220, 0]
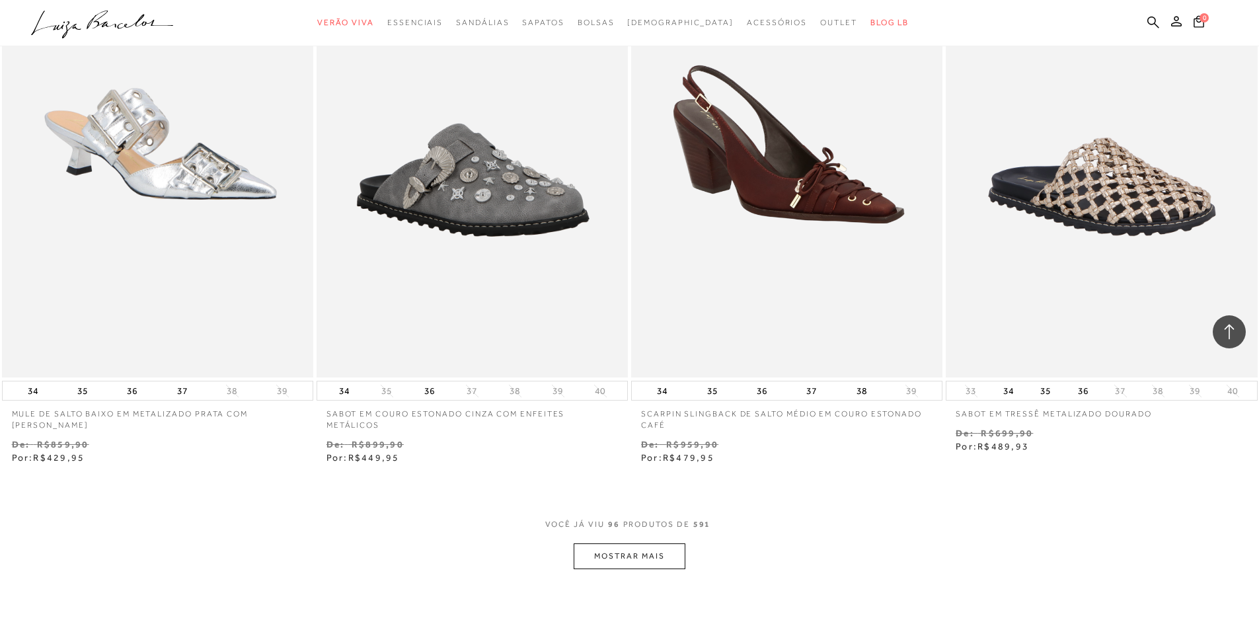
click at [668, 543] on button "MOSTRAR MAIS" at bounding box center [629, 556] width 111 height 26
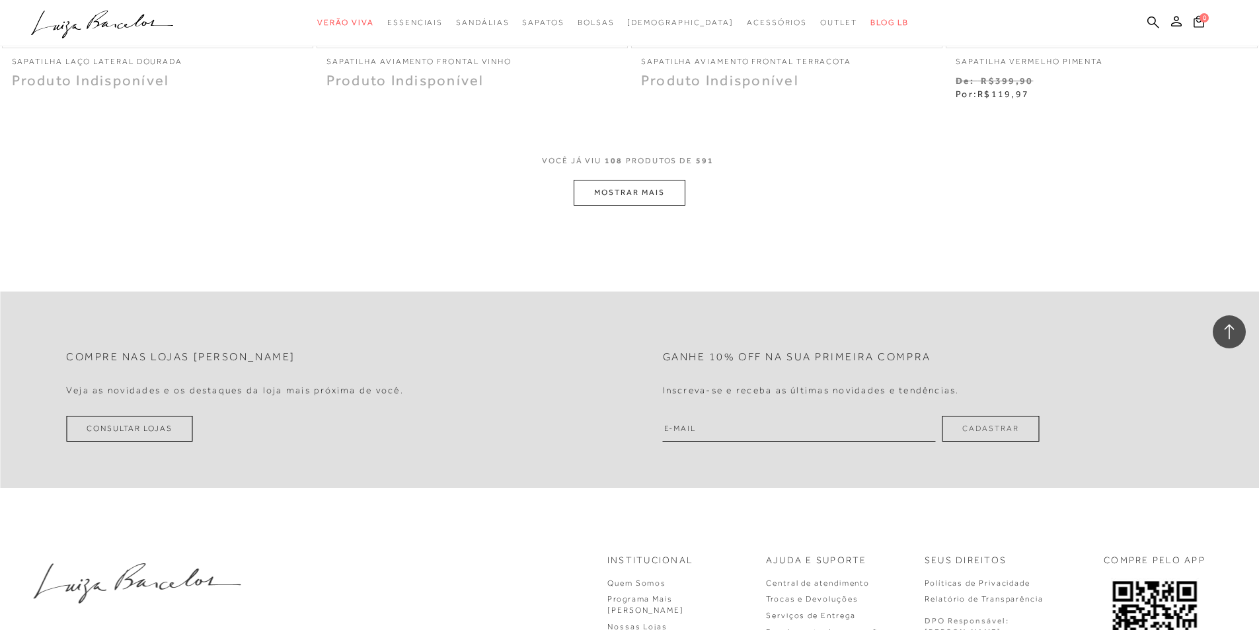
scroll to position [15196, 0]
